Goal: Task Accomplishment & Management: Use online tool/utility

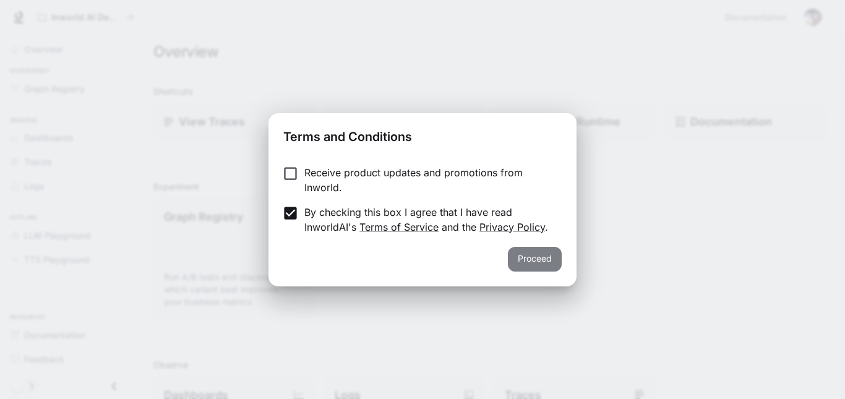
click at [521, 258] on button "Proceed" at bounding box center [535, 259] width 54 height 25
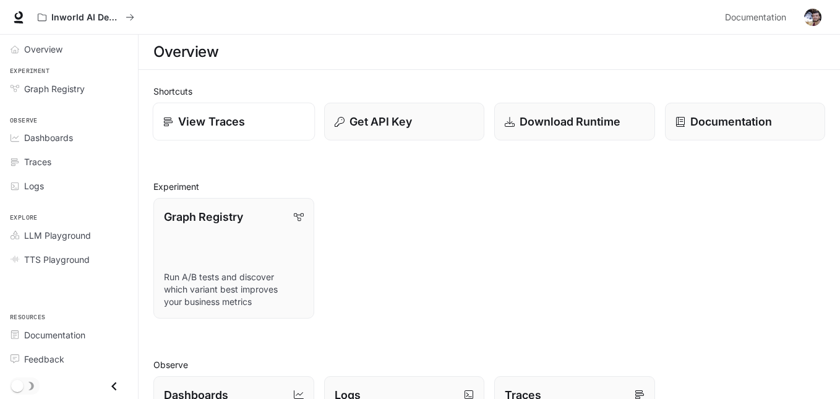
click at [234, 108] on link "View Traces" at bounding box center [234, 122] width 162 height 38
